Goal: Transaction & Acquisition: Purchase product/service

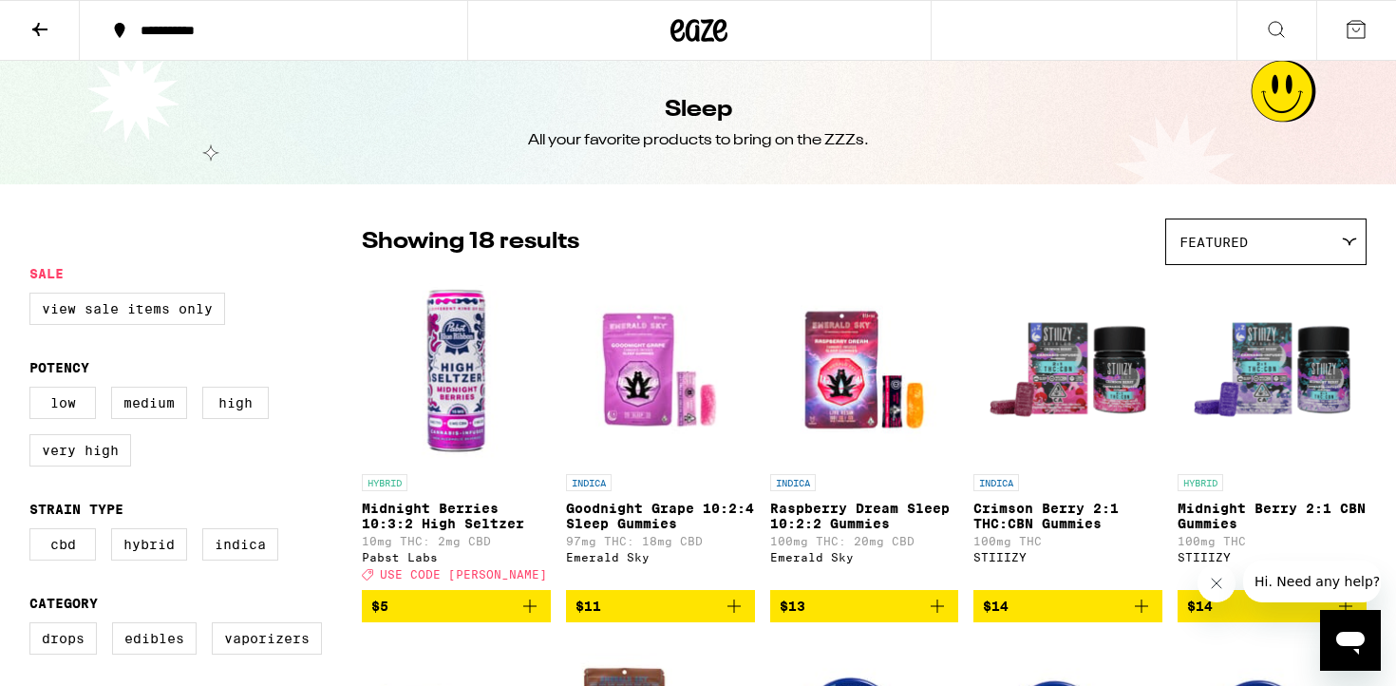
click at [44, 26] on icon at bounding box center [39, 29] width 23 height 23
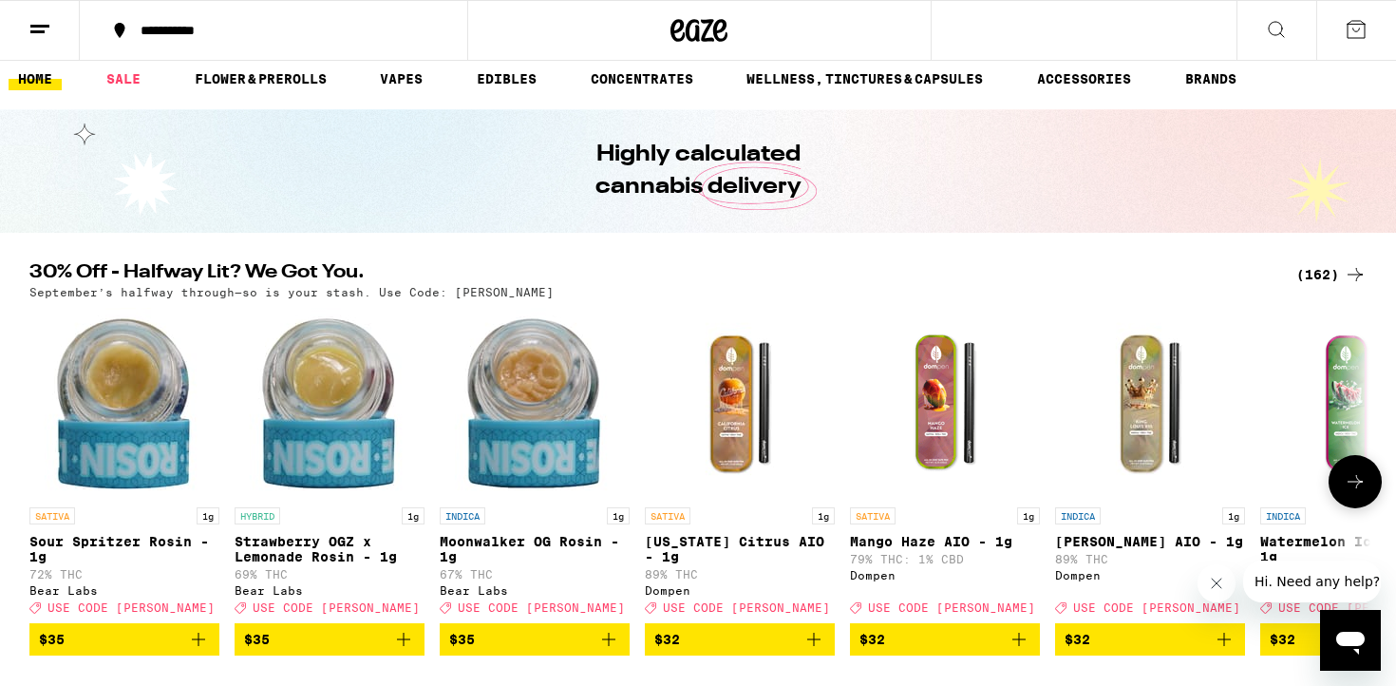
scroll to position [14, 0]
